Goal: Information Seeking & Learning: Learn about a topic

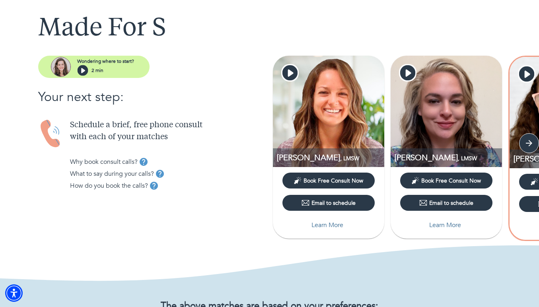
scroll to position [40, 0]
click at [529, 141] on icon "button" at bounding box center [529, 143] width 12 height 12
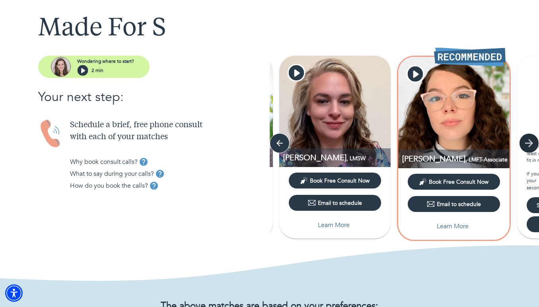
click at [529, 141] on icon "button" at bounding box center [529, 143] width 12 height 12
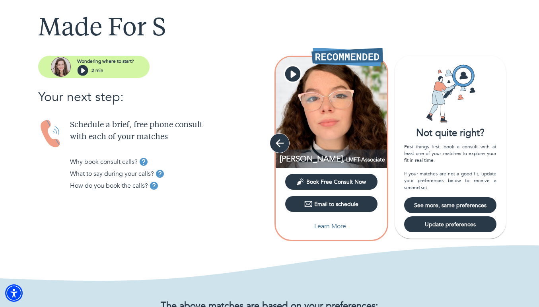
click at [270, 144] on button "button" at bounding box center [280, 143] width 20 height 20
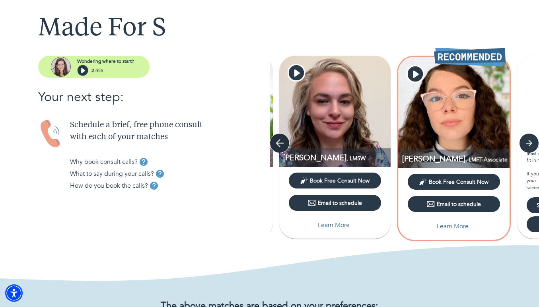
click at [280, 148] on icon "button" at bounding box center [280, 143] width 12 height 12
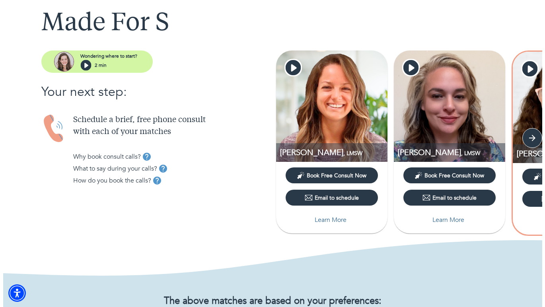
scroll to position [43, 0]
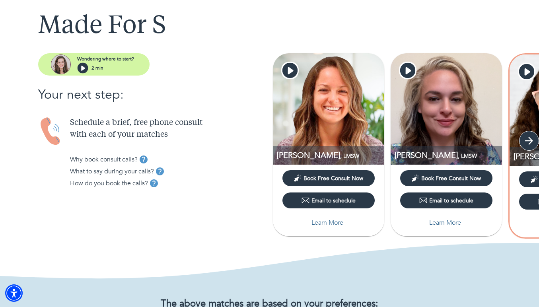
click at [531, 137] on icon "button" at bounding box center [529, 141] width 12 height 12
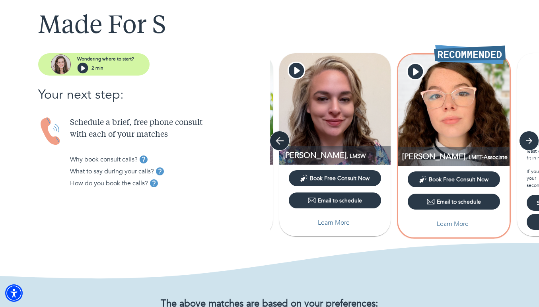
click at [277, 140] on icon "button" at bounding box center [280, 141] width 8 height 8
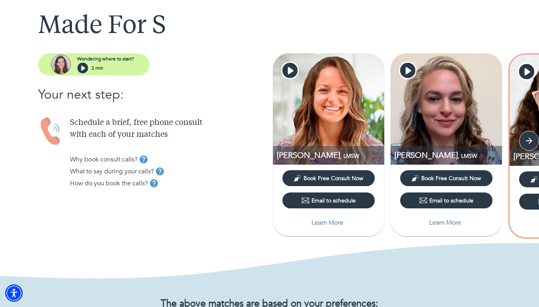
click at [328, 221] on p "Learn More" at bounding box center [327, 223] width 32 height 10
select select "2"
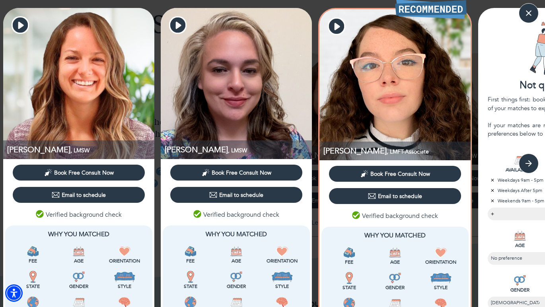
scroll to position [0, 0]
click at [530, 166] on icon "button" at bounding box center [529, 163] width 8 height 8
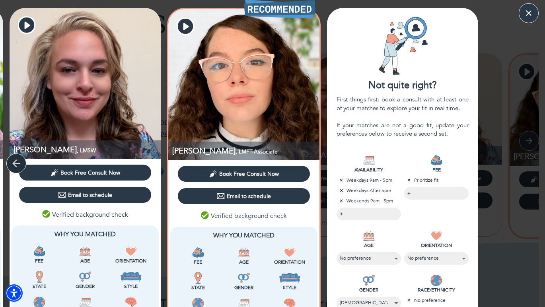
click at [15, 159] on icon "button" at bounding box center [16, 163] width 12 height 12
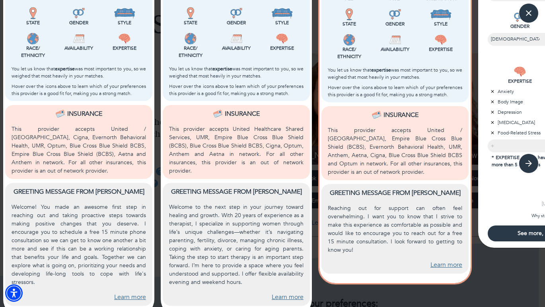
scroll to position [263, 0]
click at [123, 293] on link "Learn more" at bounding box center [130, 297] width 32 height 9
click at [282, 293] on link "Learn more" at bounding box center [288, 297] width 32 height 9
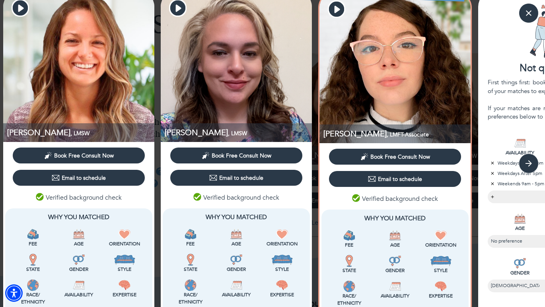
scroll to position [19, 0]
